Goal: Task Accomplishment & Management: Manage account settings

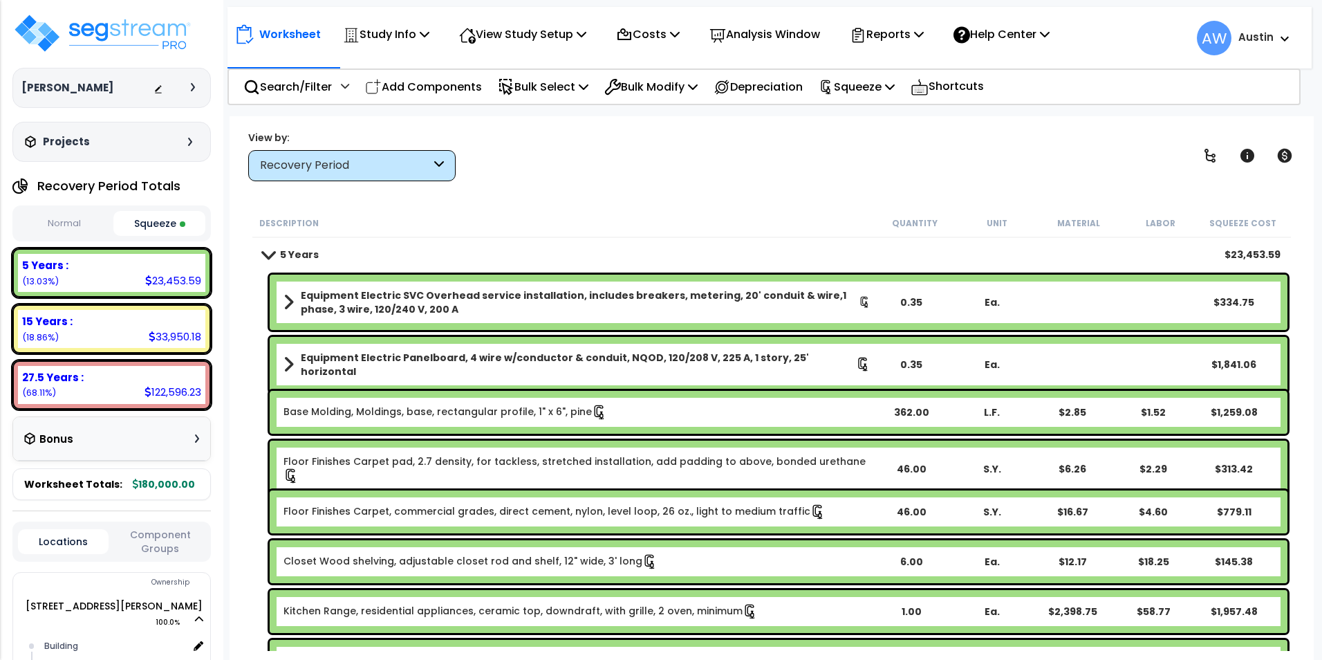
select select "2024"
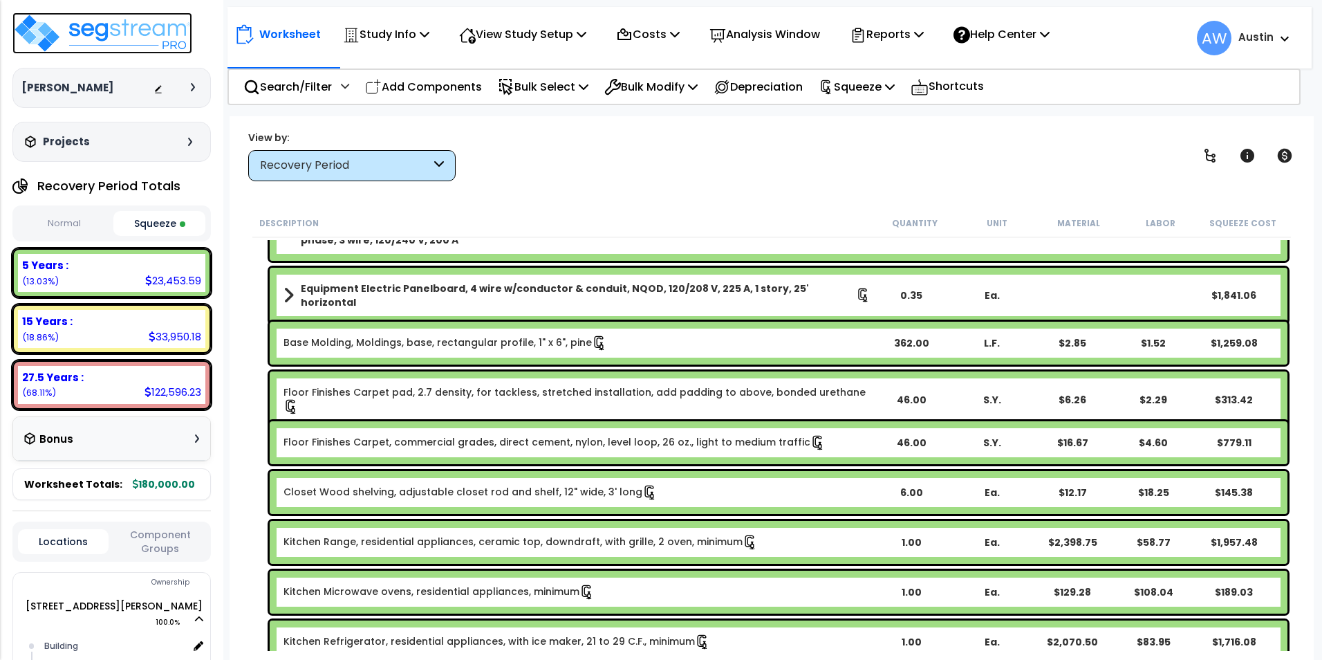
click at [131, 28] on img at bounding box center [102, 32] width 180 height 41
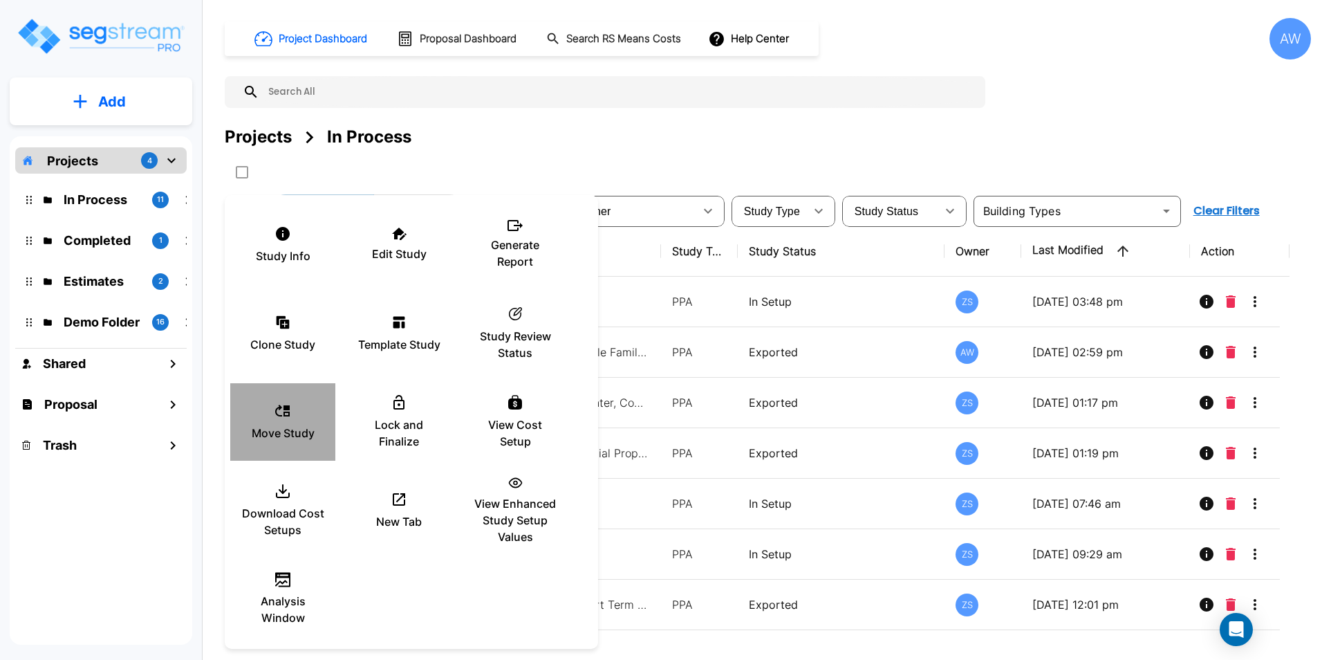
click at [294, 422] on div "Move Study" at bounding box center [282, 421] width 83 height 69
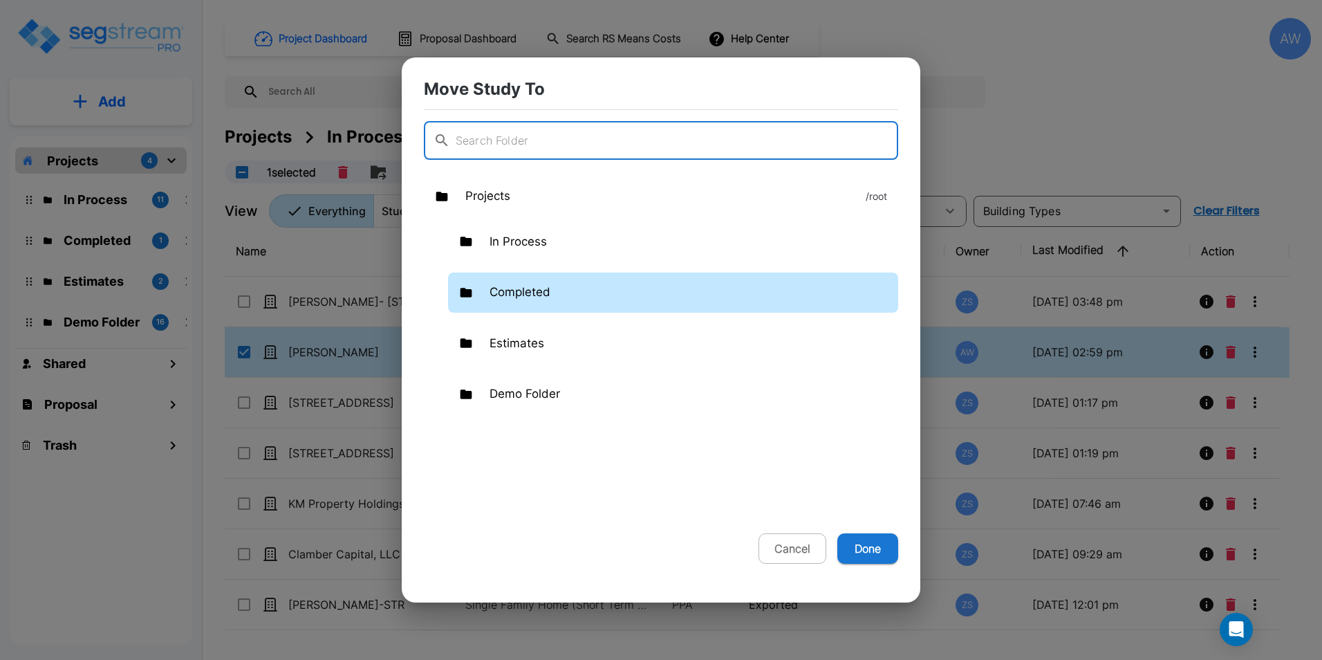
click at [539, 299] on p "Completed" at bounding box center [519, 292] width 61 height 18
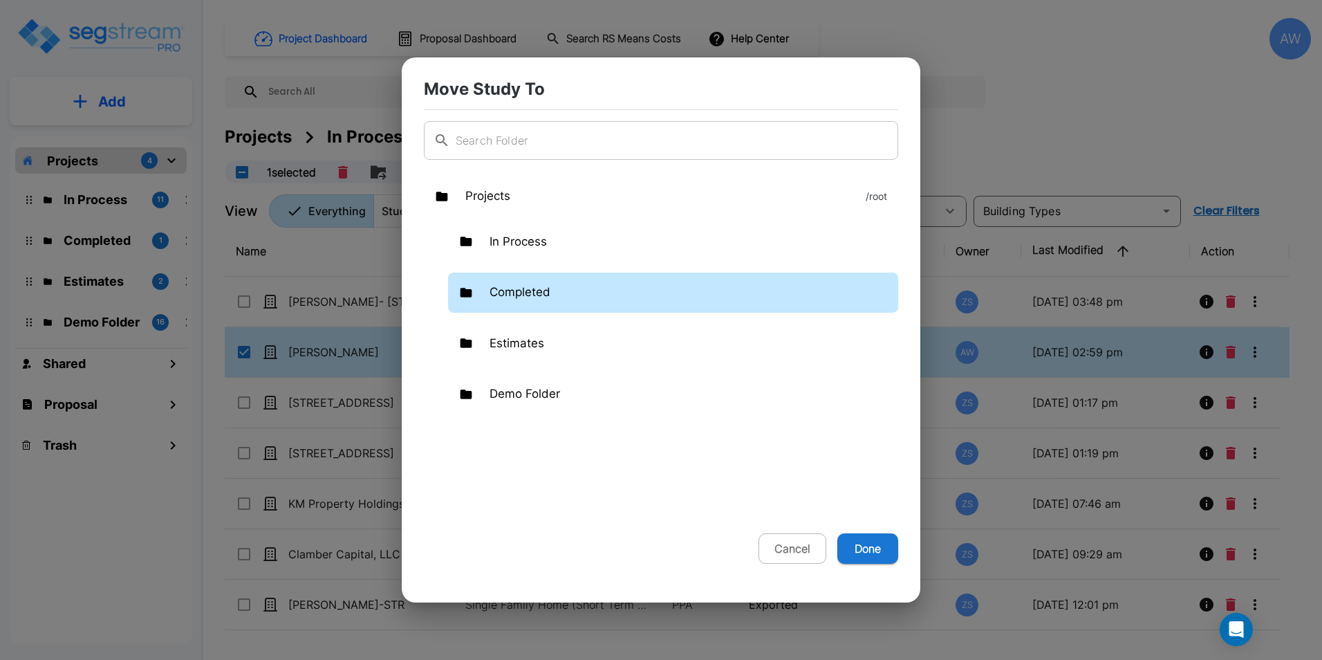
click at [539, 299] on p "Completed" at bounding box center [519, 292] width 61 height 18
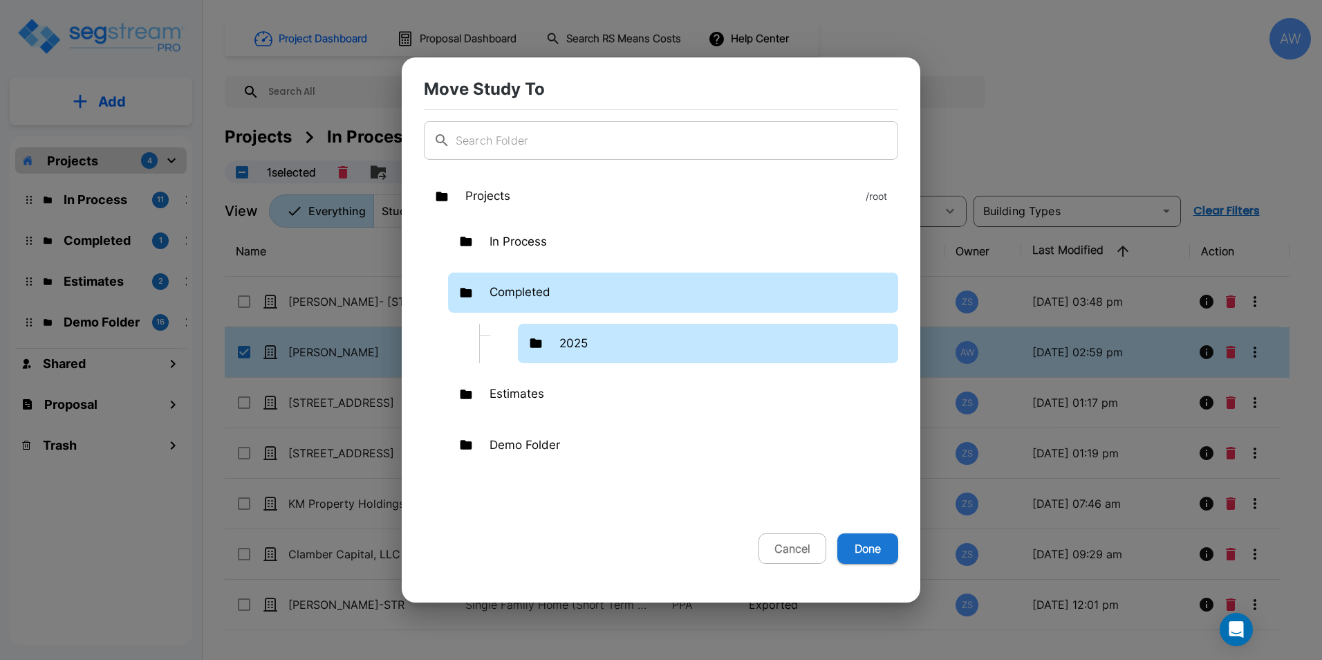
click at [561, 328] on div "2025" at bounding box center [708, 344] width 380 height 40
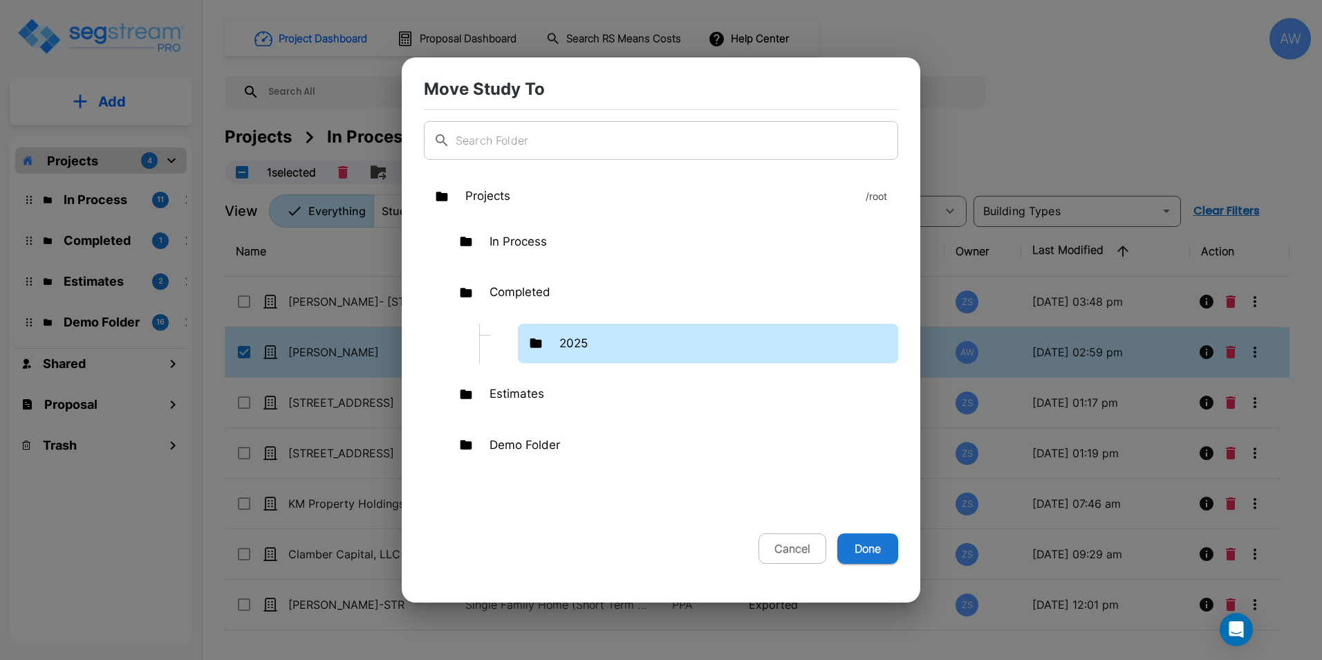
click at [561, 328] on div "2025" at bounding box center [708, 344] width 380 height 40
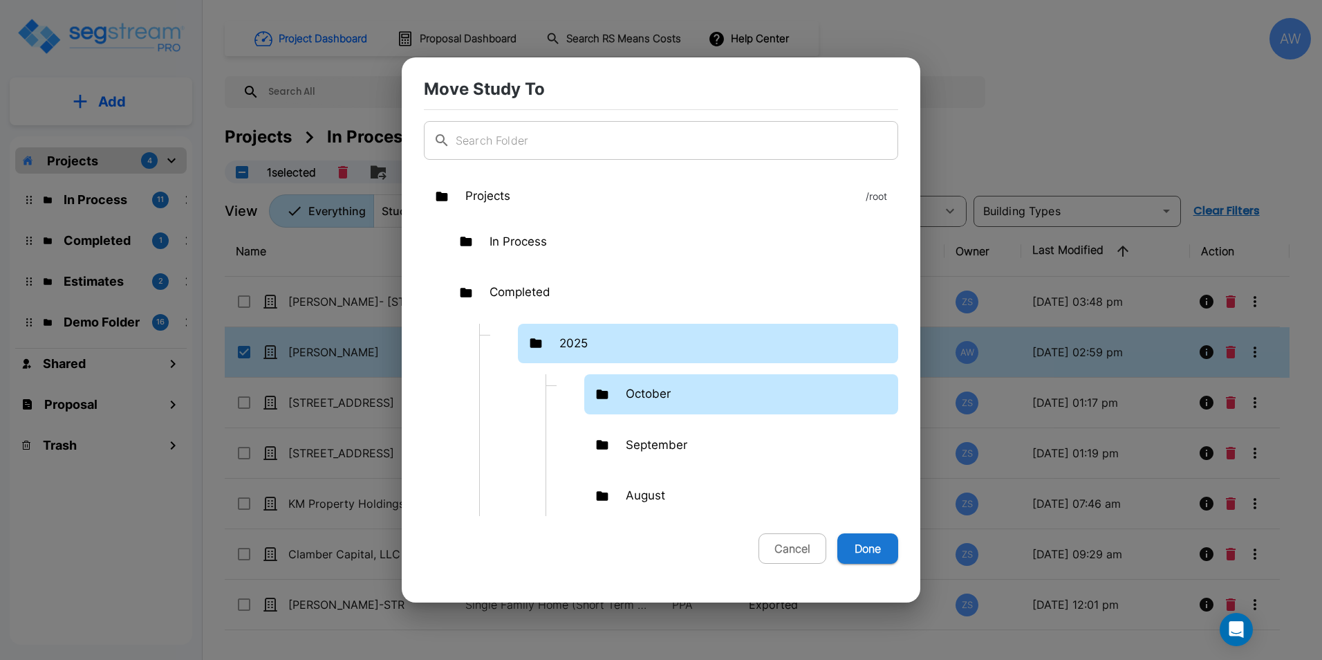
click at [625, 385] on div "October" at bounding box center [741, 394] width 314 height 40
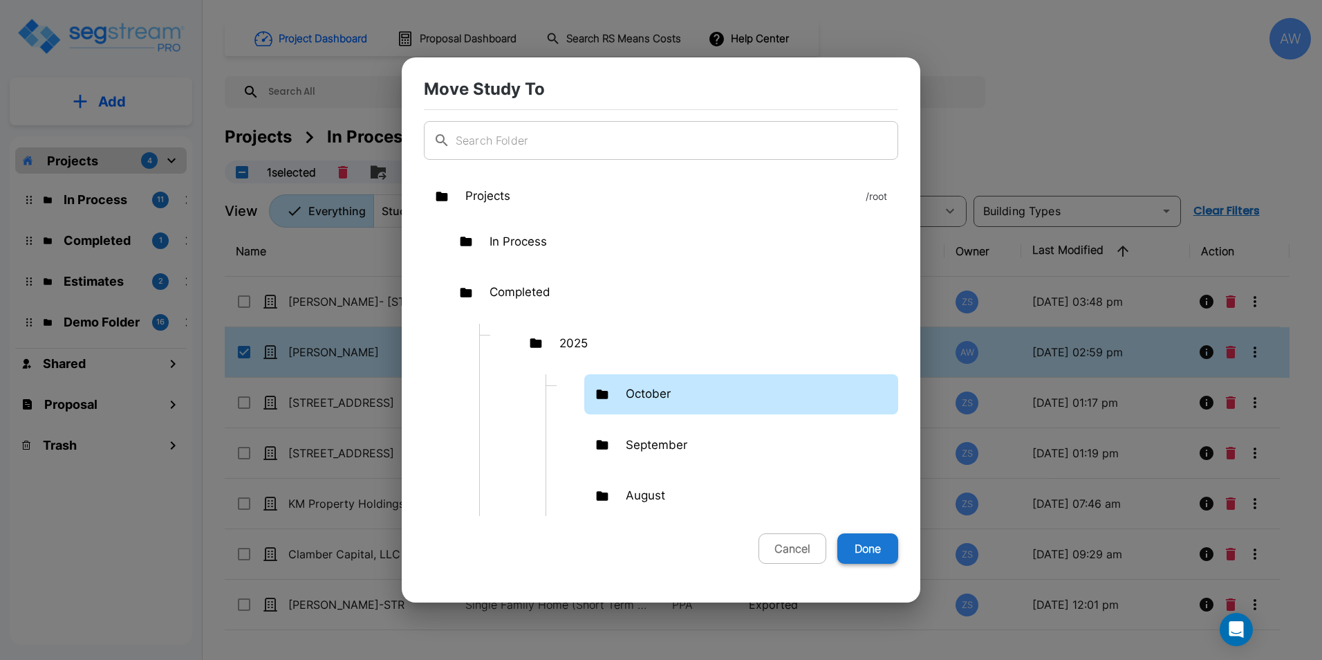
click at [852, 540] on button "Done" at bounding box center [867, 548] width 61 height 30
checkbox input "false"
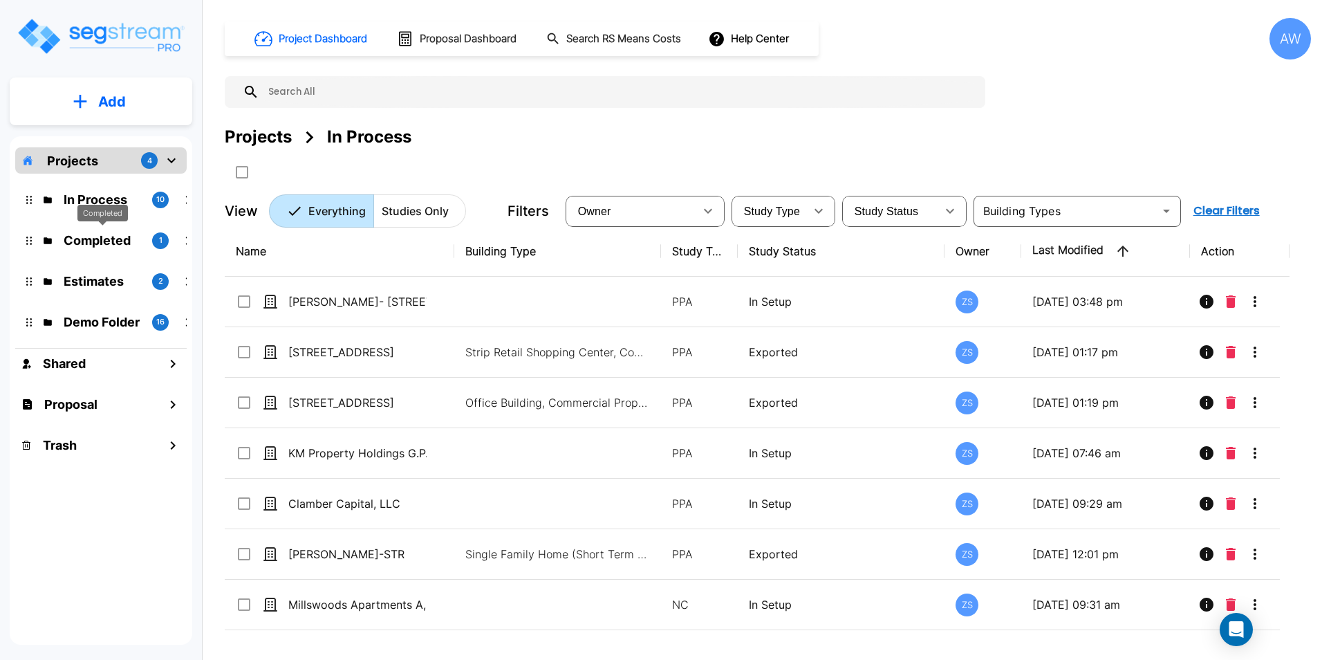
click at [77, 239] on p "Completed" at bounding box center [102, 240] width 77 height 19
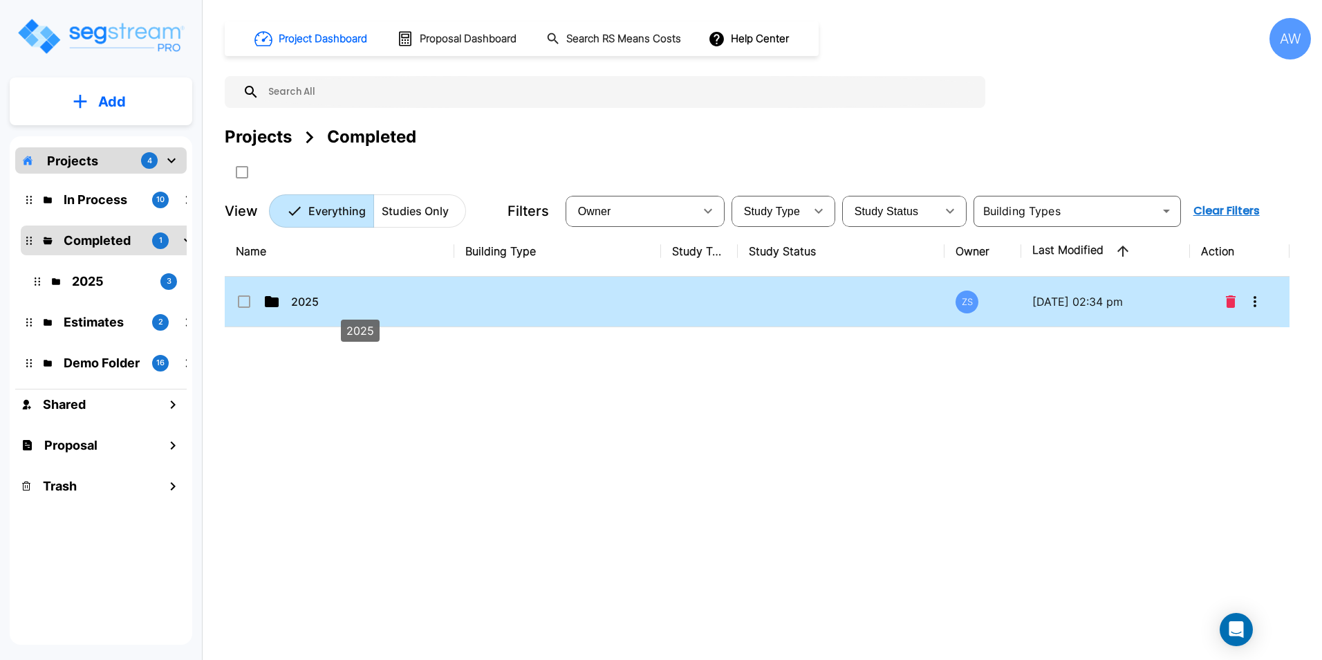
click at [328, 299] on p "2025" at bounding box center [360, 301] width 138 height 17
checkbox input "true"
click at [328, 299] on p "2025" at bounding box center [360, 301] width 138 height 17
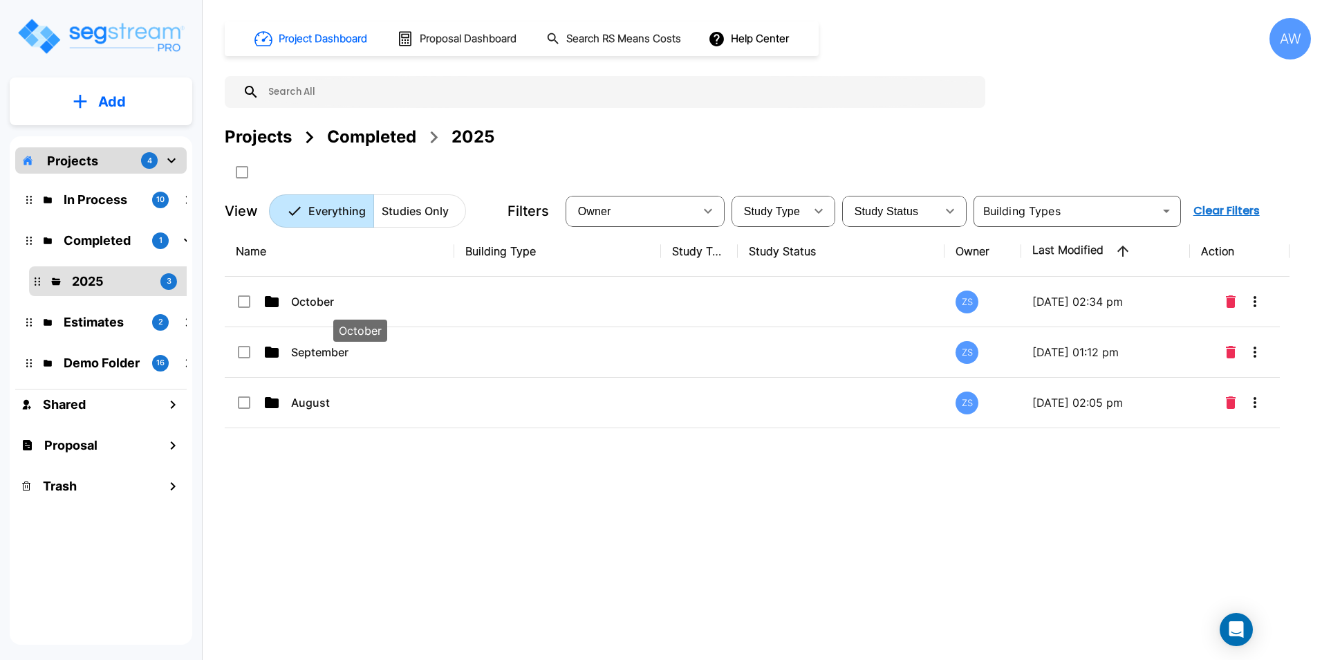
click at [328, 299] on p "October" at bounding box center [360, 301] width 138 height 17
checkbox input "true"
click at [328, 299] on p "October" at bounding box center [360, 301] width 138 height 17
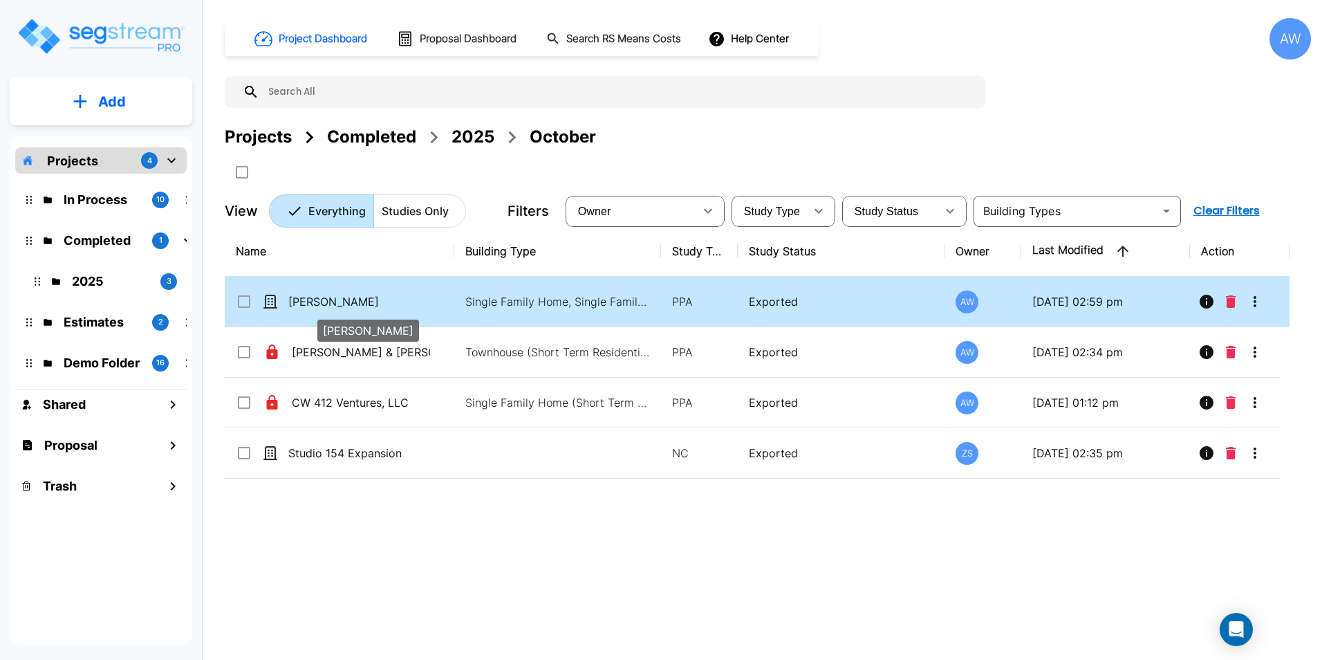
click at [355, 306] on p "[PERSON_NAME]" at bounding box center [357, 301] width 138 height 17
checkbox input "true"
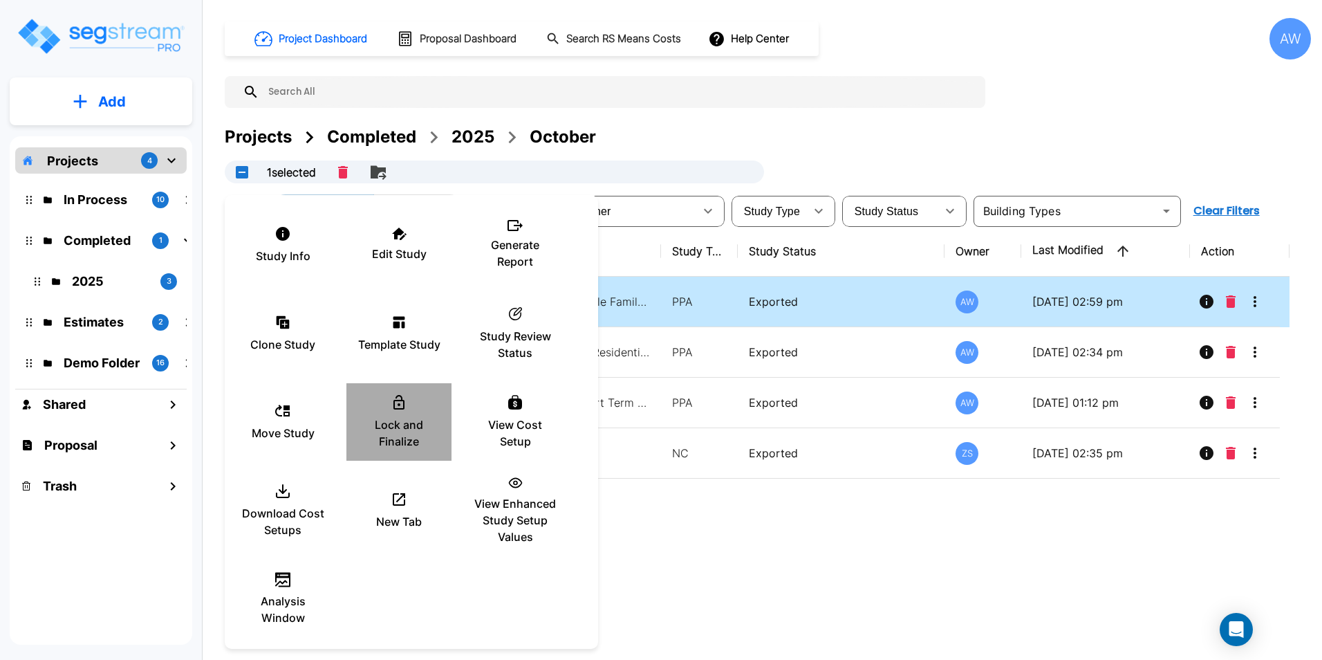
click at [403, 402] on icon at bounding box center [398, 402] width 11 height 15
click at [386, 407] on div "Lock and Finalize" at bounding box center [398, 421] width 83 height 69
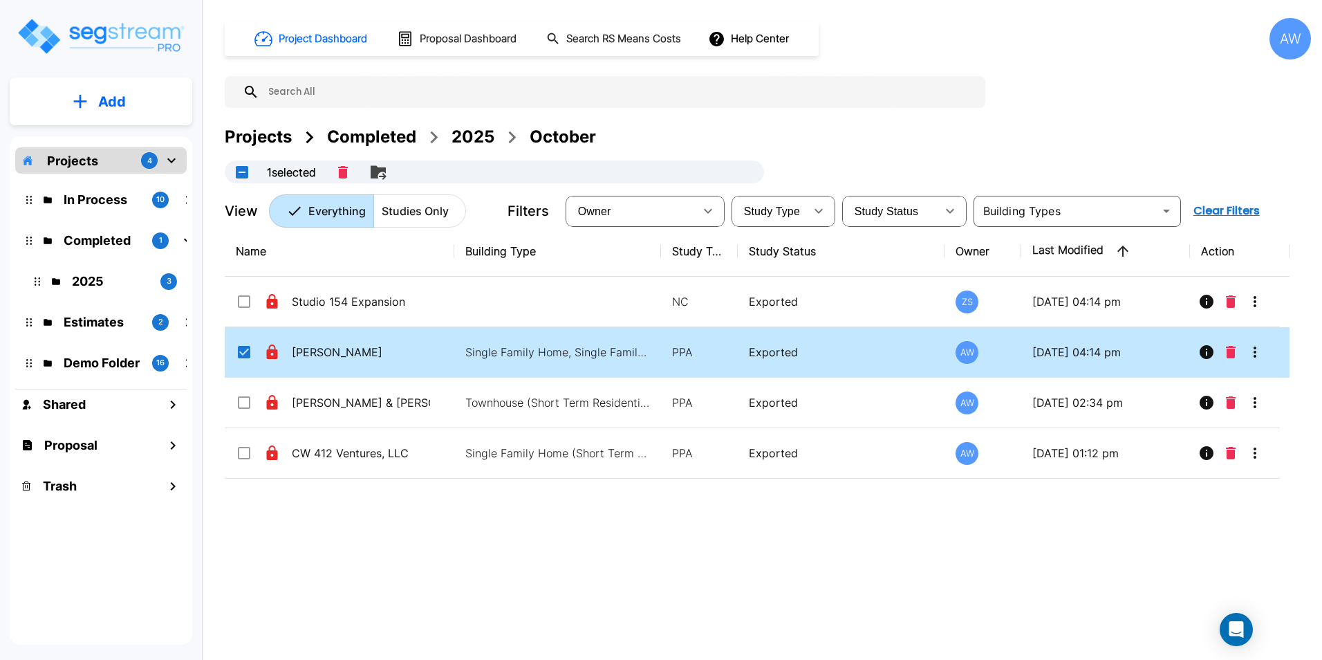
click at [515, 507] on div "Name Building Type Study Type Study Status Owner Last Modified Action Studio 15…" at bounding box center [757, 430] width 1065 height 409
click at [97, 41] on img "mailbox folders" at bounding box center [100, 36] width 169 height 39
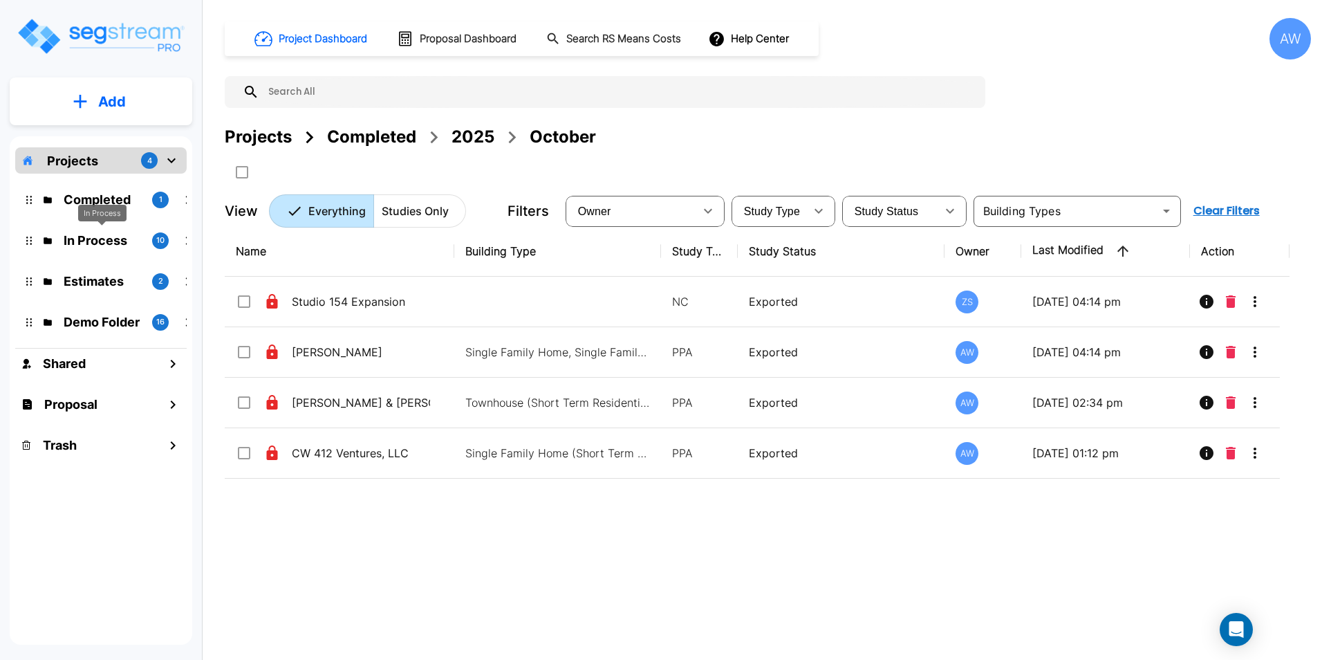
click at [97, 243] on p "In Process" at bounding box center [102, 240] width 77 height 19
